Goal: Task Accomplishment & Management: Use online tool/utility

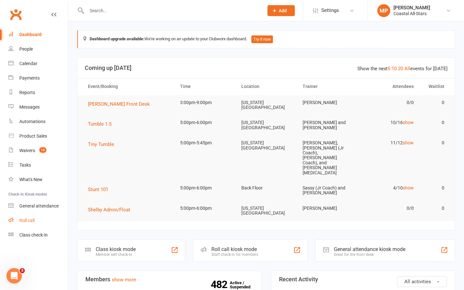
click at [27, 214] on link "Roll call" at bounding box center [38, 221] width 60 height 15
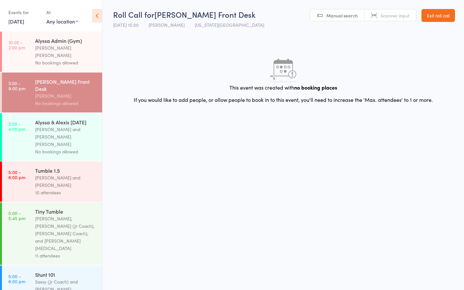
click at [55, 215] on div "[PERSON_NAME], [PERSON_NAME] (Jr Coach), [PERSON_NAME] Coach), and [PERSON_NAME…" at bounding box center [66, 233] width 62 height 37
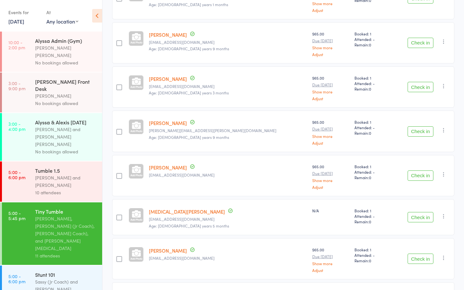
scroll to position [289, 0]
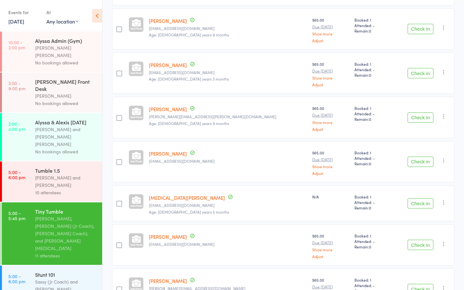
click at [423, 74] on button "Check in" at bounding box center [421, 73] width 26 height 10
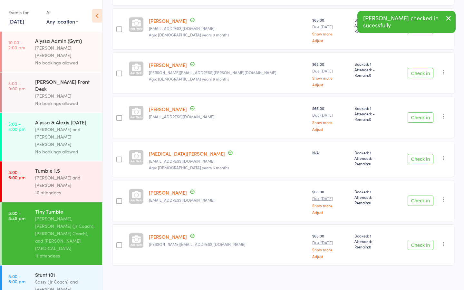
click at [426, 114] on button "Check in" at bounding box center [421, 118] width 26 height 10
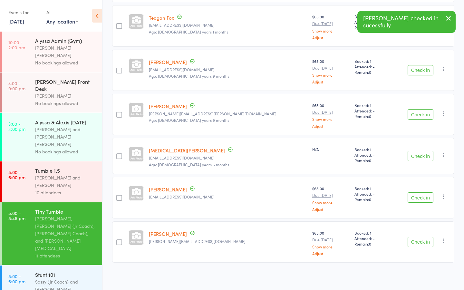
click at [419, 241] on button "Check in" at bounding box center [421, 242] width 26 height 10
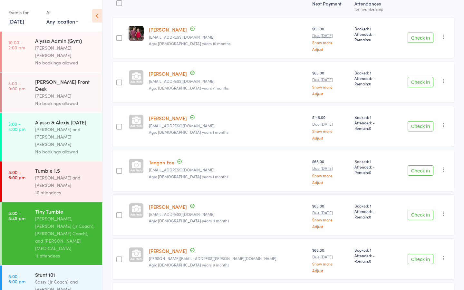
scroll to position [104, 0]
click at [57, 278] on div "Sassy (Jr Coach) and [PERSON_NAME]" at bounding box center [66, 285] width 62 height 15
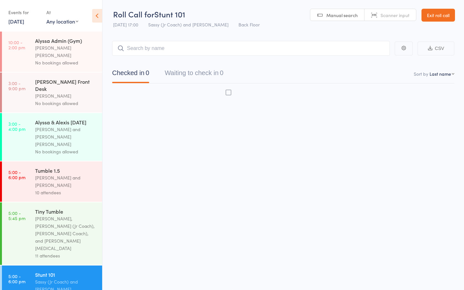
scroll to position [0, 0]
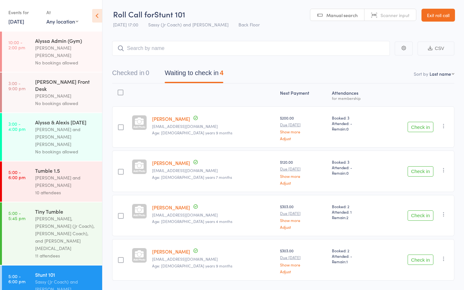
click at [421, 129] on button "Check in" at bounding box center [421, 127] width 26 height 10
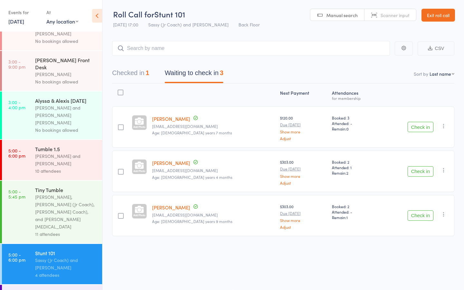
scroll to position [0, 0]
click at [57, 145] on div "Tumble 1.5" at bounding box center [66, 148] width 62 height 7
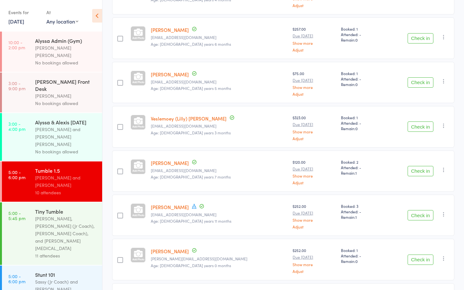
scroll to position [147, 0]
click at [424, 166] on button "Check in" at bounding box center [421, 171] width 26 height 10
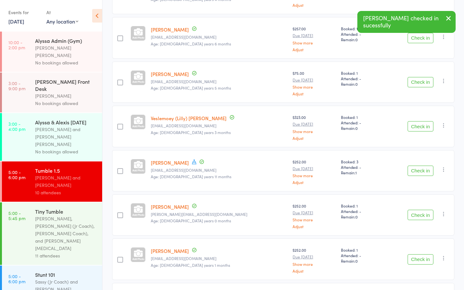
click at [422, 166] on button "Check in" at bounding box center [421, 171] width 26 height 10
click at [416, 166] on button "Check in" at bounding box center [421, 171] width 26 height 10
